Goal: Task Accomplishment & Management: Complete application form

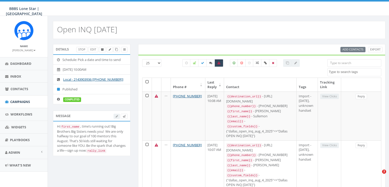
select select
click at [20, 100] on span "Campaigns" at bounding box center [20, 101] width 20 height 5
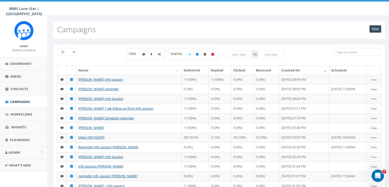
click at [372, 29] on link "New" at bounding box center [375, 29] width 12 height 8
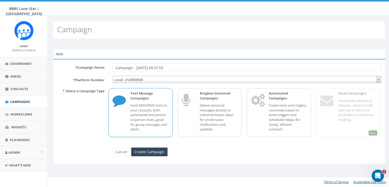
drag, startPoint x: 173, startPoint y: 69, endPoint x: 116, endPoint y: 66, distance: 56.6
click at [116, 66] on input "Campaign - [DATE] 09:27:53" at bounding box center [246, 67] width 269 height 9
type input "Micah Mens Info Session"
click at [140, 151] on input "Create Campaign" at bounding box center [149, 151] width 36 height 9
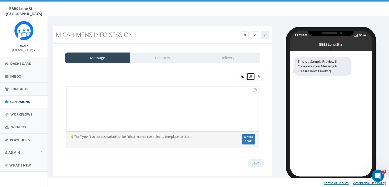
click at [251, 76] on icon at bounding box center [250, 76] width 3 height 3
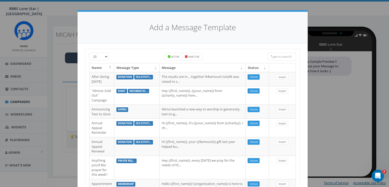
click at [277, 55] on input "search" at bounding box center [282, 57] width 28 height 8
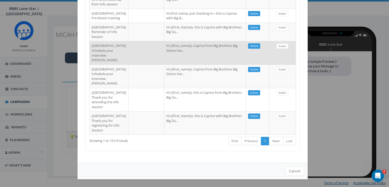
scroll to position [305, 0]
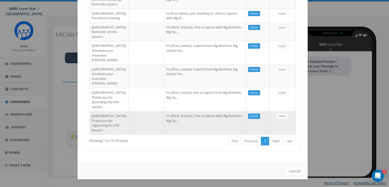
type input "Dallas"
click at [129, 119] on td at bounding box center [146, 122] width 36 height 23
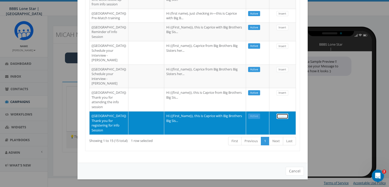
click at [283, 113] on link "Insert" at bounding box center [282, 115] width 12 height 5
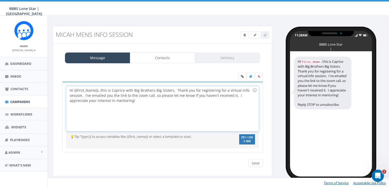
click at [97, 90] on div "Hi {{First_Name}}, this is Caprice with Big Brothers Big Sisters. Thank you for…" at bounding box center [162, 108] width 192 height 45
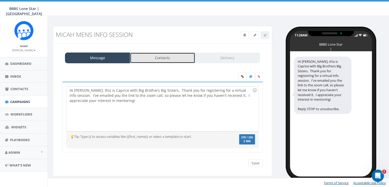
click at [186, 57] on link "Contacts" at bounding box center [162, 57] width 65 height 11
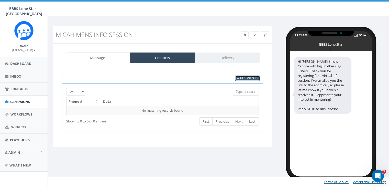
click at [241, 78] on span "Add Contacts" at bounding box center [247, 78] width 21 height 4
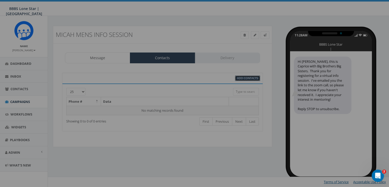
select select
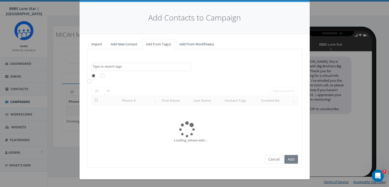
scroll to position [0, 0]
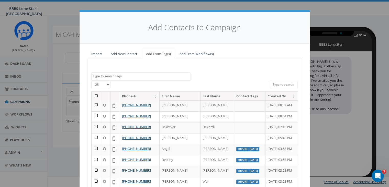
click at [277, 83] on input "search" at bounding box center [284, 85] width 28 height 8
paste input "[PHONE_NUMBER]"
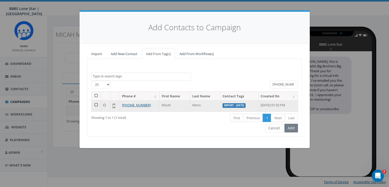
type input "[PHONE_NUMBER]"
click at [96, 103] on td at bounding box center [96, 105] width 9 height 11
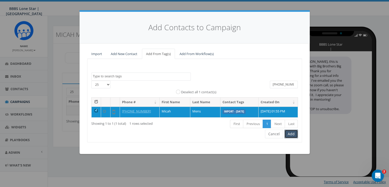
click at [288, 133] on button "Add" at bounding box center [291, 133] width 14 height 9
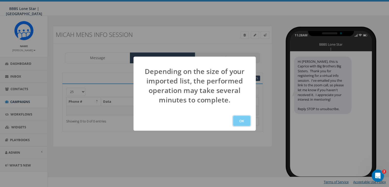
click at [242, 120] on button "OK" at bounding box center [241, 121] width 17 height 10
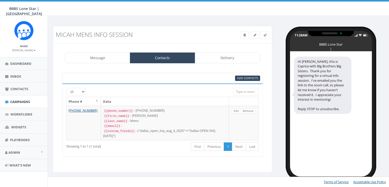
select select
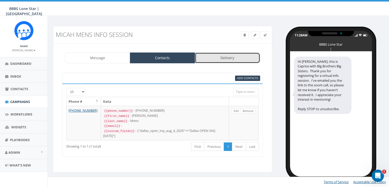
click at [222, 57] on link "Delivery" at bounding box center [227, 57] width 65 height 11
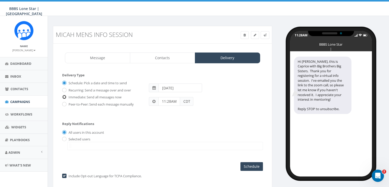
click at [63, 96] on input "Immediate: Send all messages now" at bounding box center [63, 97] width 3 height 3
radio input "true"
click at [67, 137] on label "Selected users" at bounding box center [78, 139] width 23 height 5
click at [63, 137] on input "radio" at bounding box center [63, 138] width 3 height 3
radio input "true"
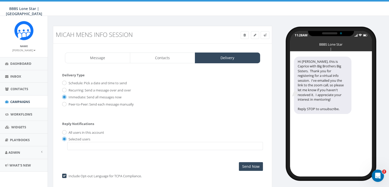
click at [76, 147] on span at bounding box center [165, 146] width 196 height 8
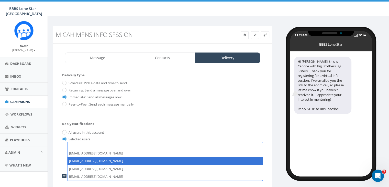
select select "1730"
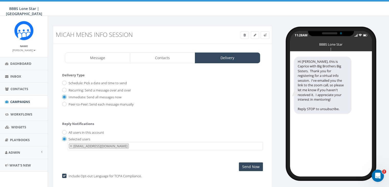
scroll to position [5, 0]
click at [249, 164] on input "Send Now" at bounding box center [251, 166] width 24 height 9
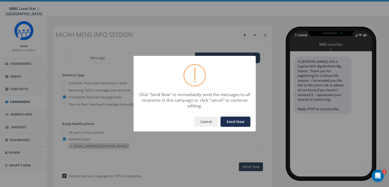
click at [232, 121] on button "Send Now" at bounding box center [235, 121] width 30 height 10
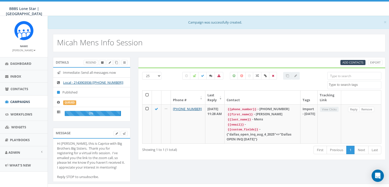
select select
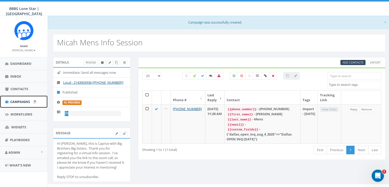
click at [23, 99] on span "Campaigns" at bounding box center [20, 101] width 20 height 5
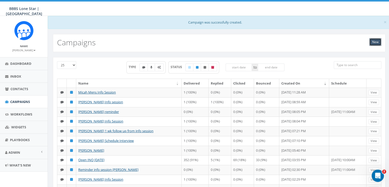
click at [371, 40] on link "New" at bounding box center [375, 42] width 12 height 8
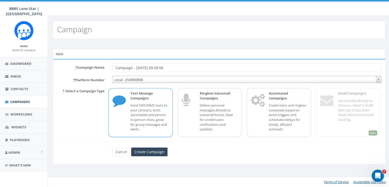
drag, startPoint x: 178, startPoint y: 69, endPoint x: 93, endPoint y: 69, distance: 85.4
click at [93, 69] on div "* Campaign Name Campaign - 08/19/2025, 09:28:58" at bounding box center [219, 67] width 332 height 9
type input "reminder info session [PERSON_NAME]"
click at [149, 151] on input "Create Campaign" at bounding box center [149, 151] width 36 height 9
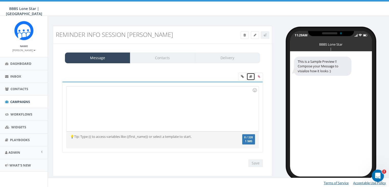
click at [251, 76] on icon at bounding box center [250, 76] width 3 height 3
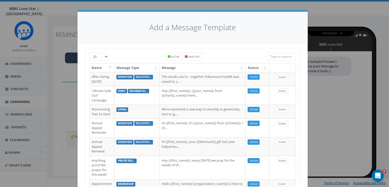
click at [276, 57] on input "search" at bounding box center [282, 57] width 28 height 8
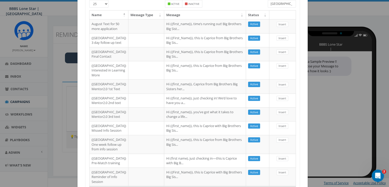
scroll to position [205, 0]
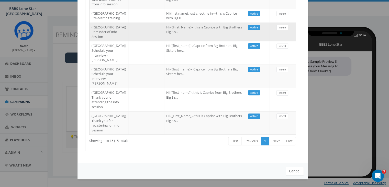
type input "[GEOGRAPHIC_DATA]"
click at [146, 41] on td at bounding box center [146, 32] width 36 height 19
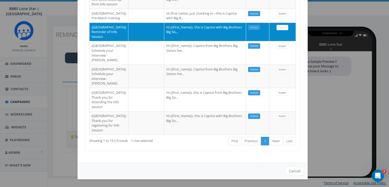
click at [272, 41] on td "Insert" at bounding box center [282, 32] width 27 height 19
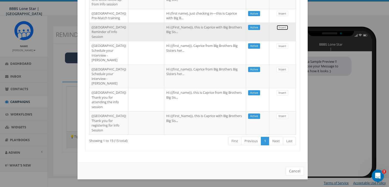
click at [276, 30] on link "Insert" at bounding box center [282, 27] width 12 height 5
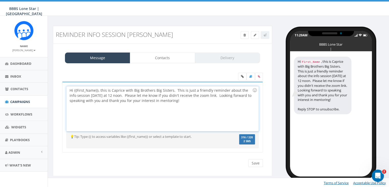
drag, startPoint x: 96, startPoint y: 89, endPoint x: 103, endPoint y: 94, distance: 7.8
click at [97, 90] on div "Hi {{First_Name}}, this is Caprice with Big Brothers Big Sisters. This is just …" at bounding box center [162, 108] width 192 height 45
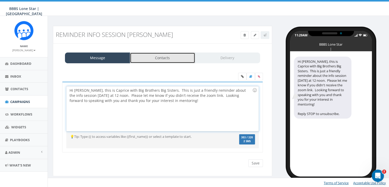
click at [164, 59] on link "Contacts" at bounding box center [162, 57] width 65 height 11
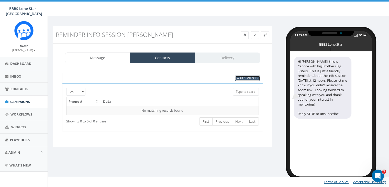
click at [236, 79] on link "Add Contacts" at bounding box center [247, 77] width 25 height 5
select select
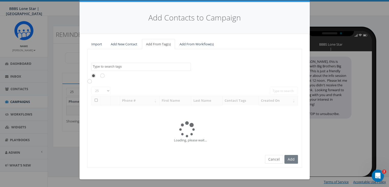
scroll to position [0, 0]
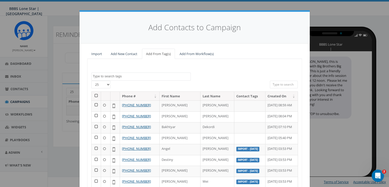
click at [280, 82] on input "search" at bounding box center [284, 85] width 28 height 8
paste input "(817) 471-9875"
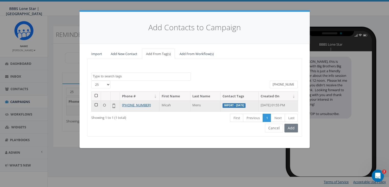
type input "(817) 471-9875"
click at [96, 104] on td at bounding box center [96, 105] width 9 height 11
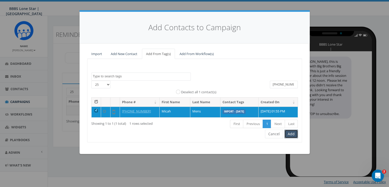
click at [291, 134] on button "Add" at bounding box center [291, 133] width 14 height 9
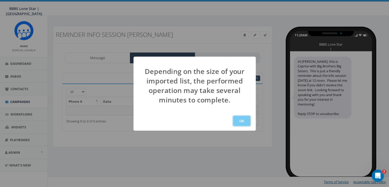
click at [242, 121] on button "OK" at bounding box center [241, 121] width 17 height 10
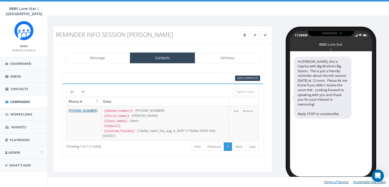
select select
click at [220, 58] on link "Delivery" at bounding box center [227, 57] width 65 height 11
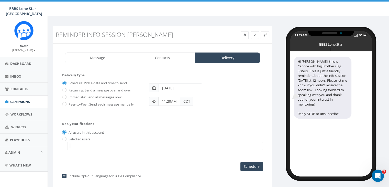
click at [194, 89] on input "2025-08-20" at bounding box center [180, 87] width 43 height 9
click at [196, 142] on td "28" at bounding box center [195, 144] width 8 height 8
type input "2025-08-28"
click at [231, 117] on div "Reply Notifications All users in this account Selected users ayoung@bbbstx.org …" at bounding box center [162, 135] width 201 height 36
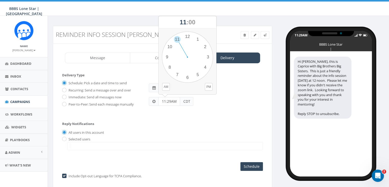
click at [170, 102] on input "11:29AM" at bounding box center [169, 101] width 22 height 9
type input "11:00AM"
click at [116, 128] on div "Reply Notifications All users in this account Selected users ayoung@bbbstx.org …" at bounding box center [162, 135] width 201 height 36
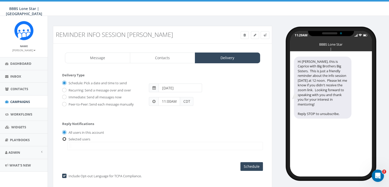
click at [63, 137] on input "radio" at bounding box center [63, 138] width 3 height 3
radio input "true"
click at [77, 145] on span at bounding box center [165, 146] width 196 height 8
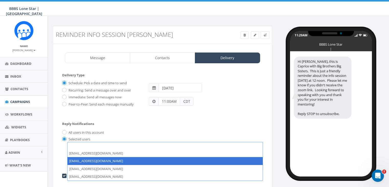
select select "1730"
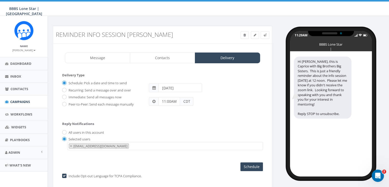
scroll to position [5, 0]
click at [255, 164] on input "Schedule" at bounding box center [251, 166] width 23 height 9
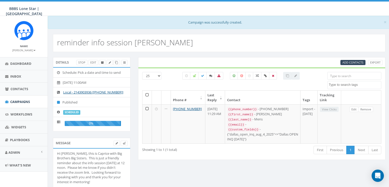
select select
click at [19, 102] on span "Campaigns" at bounding box center [20, 101] width 20 height 5
